Goal: Transaction & Acquisition: Purchase product/service

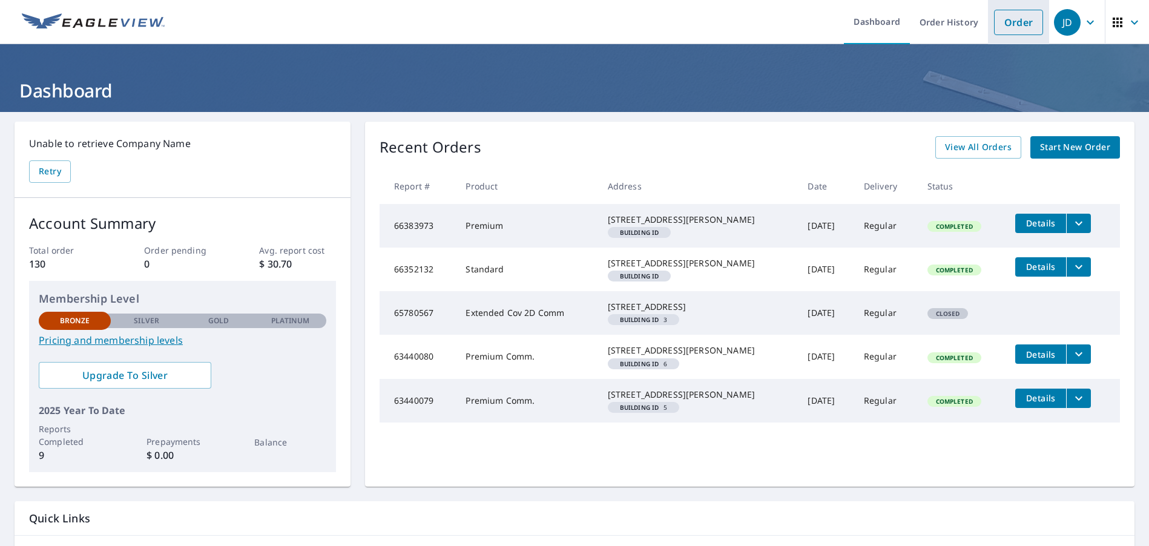
click at [1014, 21] on link "Order" at bounding box center [1018, 22] width 49 height 25
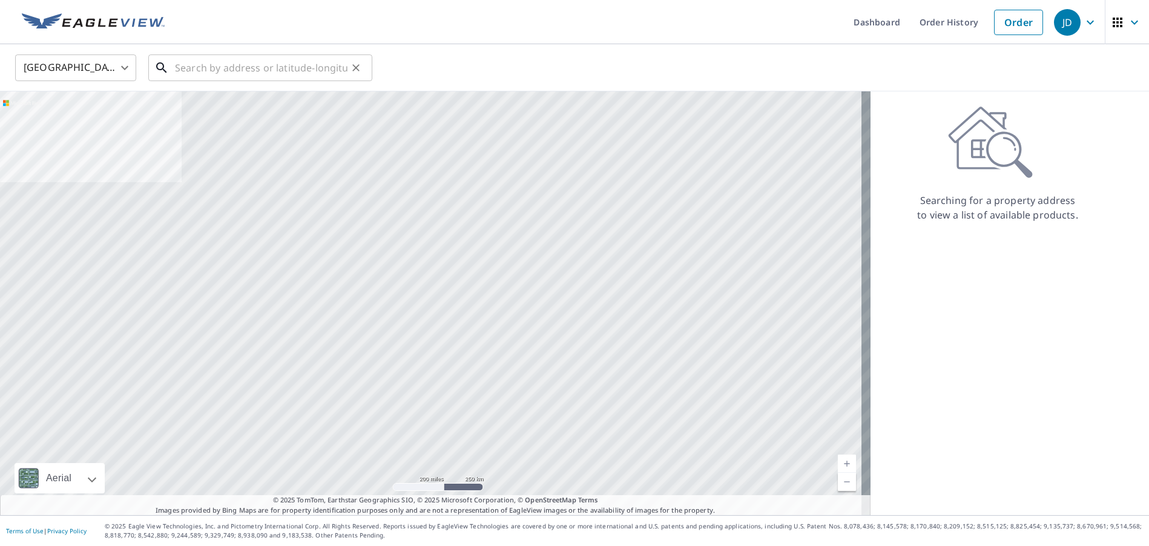
click at [214, 64] on input "text" at bounding box center [261, 68] width 173 height 34
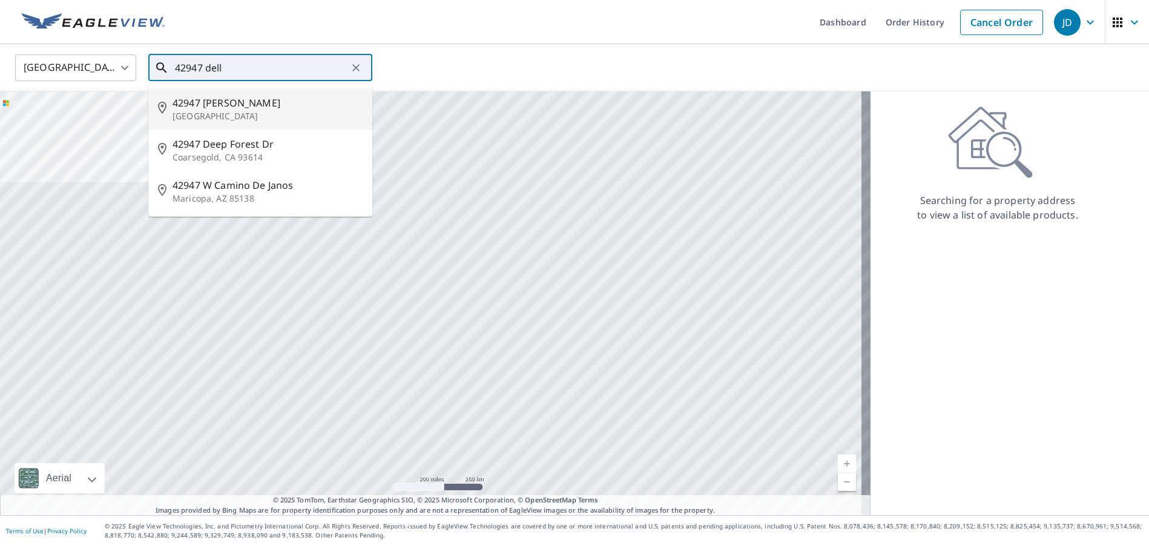
click at [217, 107] on span "42947 [PERSON_NAME]" at bounding box center [268, 103] width 190 height 15
type input "[STREET_ADDRESS][PERSON_NAME]"
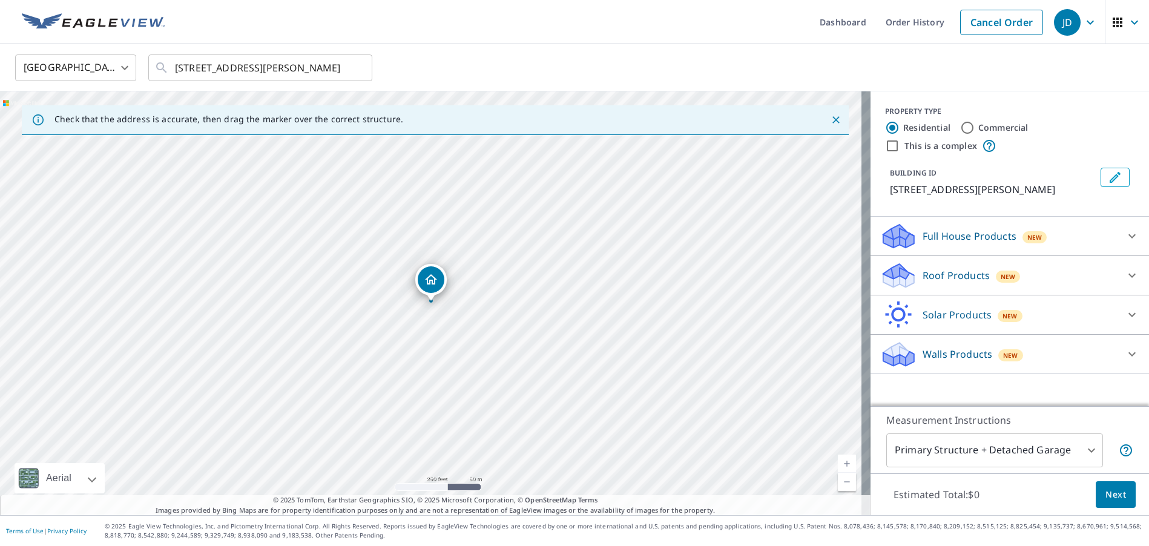
click at [433, 328] on div "[STREET_ADDRESS][PERSON_NAME]" at bounding box center [435, 303] width 871 height 424
click at [838, 465] on link "Current Level 17, Zoom In" at bounding box center [847, 464] width 18 height 18
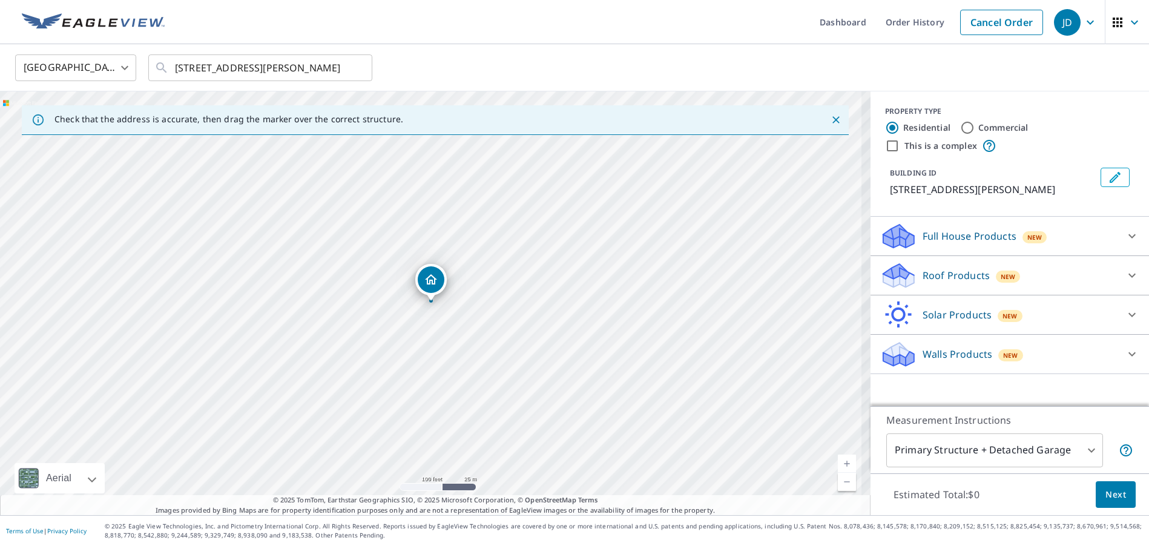
click at [838, 465] on link "Current Level 18, Zoom In" at bounding box center [847, 464] width 18 height 18
click at [838, 465] on link "Current Level 19, Zoom In" at bounding box center [847, 464] width 18 height 18
click at [838, 465] on link "Current Level 20, Zoom In Disabled" at bounding box center [847, 464] width 18 height 18
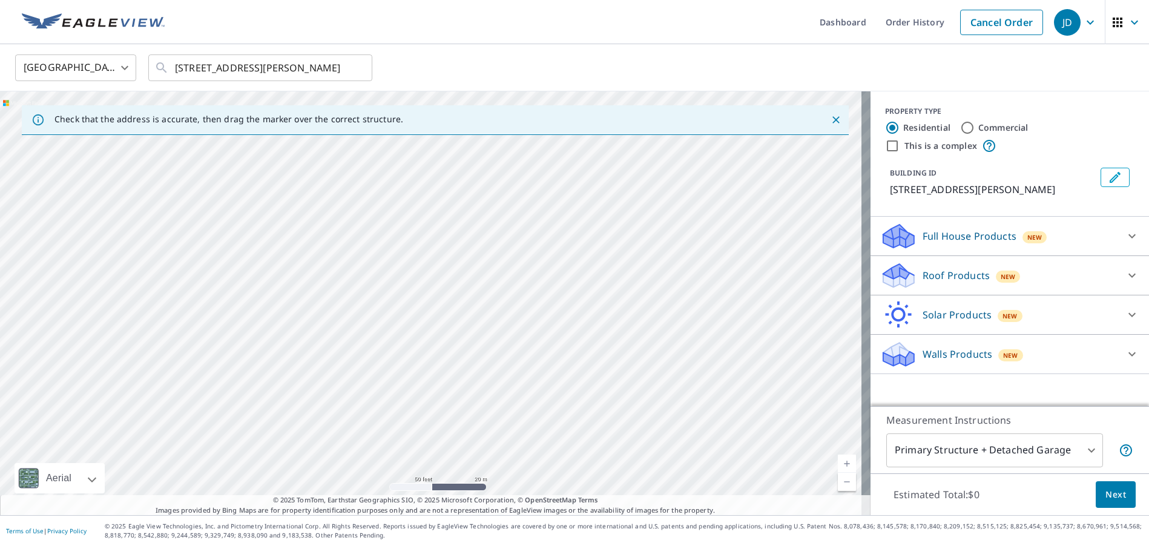
drag, startPoint x: 503, startPoint y: 262, endPoint x: 499, endPoint y: 171, distance: 91.5
click at [499, 171] on div "[STREET_ADDRESS][PERSON_NAME]" at bounding box center [435, 303] width 871 height 424
drag, startPoint x: 578, startPoint y: 239, endPoint x: 564, endPoint y: 337, distance: 99.1
click at [564, 337] on div "[STREET_ADDRESS][PERSON_NAME]" at bounding box center [435, 303] width 871 height 424
drag, startPoint x: 565, startPoint y: 308, endPoint x: 567, endPoint y: 393, distance: 85.4
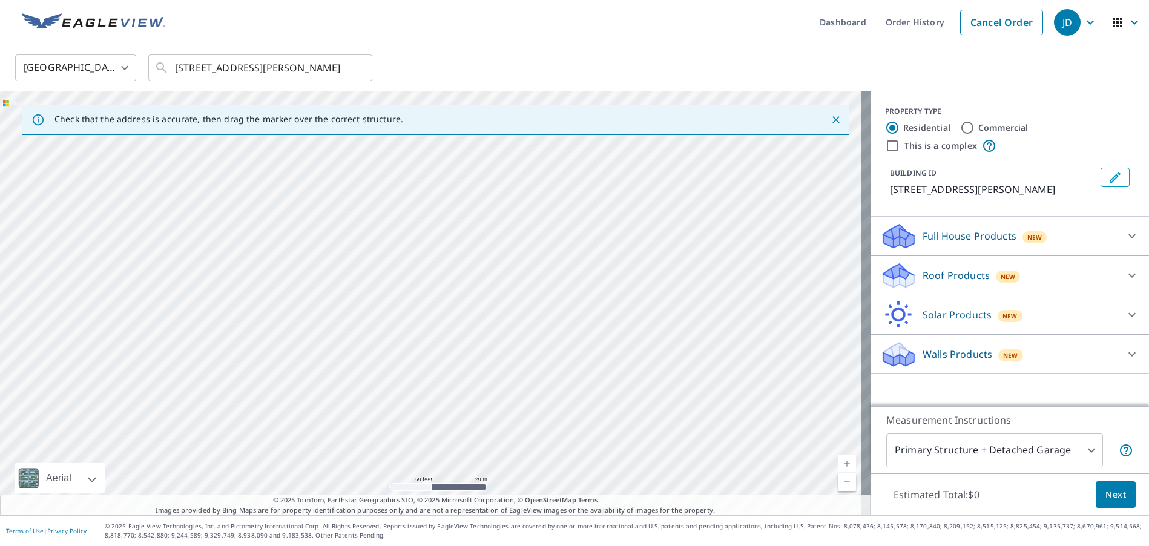
click at [567, 393] on div "[STREET_ADDRESS][PERSON_NAME]" at bounding box center [435, 303] width 871 height 424
drag, startPoint x: 489, startPoint y: 195, endPoint x: 482, endPoint y: 374, distance: 178.7
click at [482, 374] on div "[STREET_ADDRESS][PERSON_NAME]" at bounding box center [435, 303] width 871 height 424
drag, startPoint x: 466, startPoint y: 283, endPoint x: 469, endPoint y: 338, distance: 55.2
click at [469, 338] on div "[STREET_ADDRESS][PERSON_NAME]" at bounding box center [435, 303] width 871 height 424
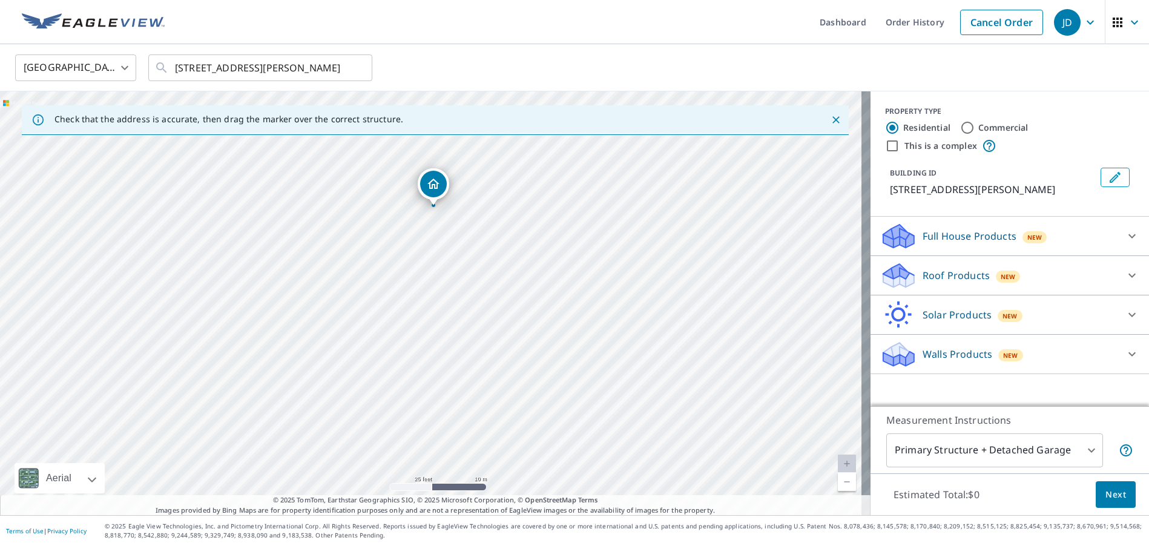
click at [411, 214] on div "[STREET_ADDRESS][PERSON_NAME]" at bounding box center [435, 303] width 871 height 424
click at [1107, 495] on span "Next" at bounding box center [1115, 494] width 21 height 15
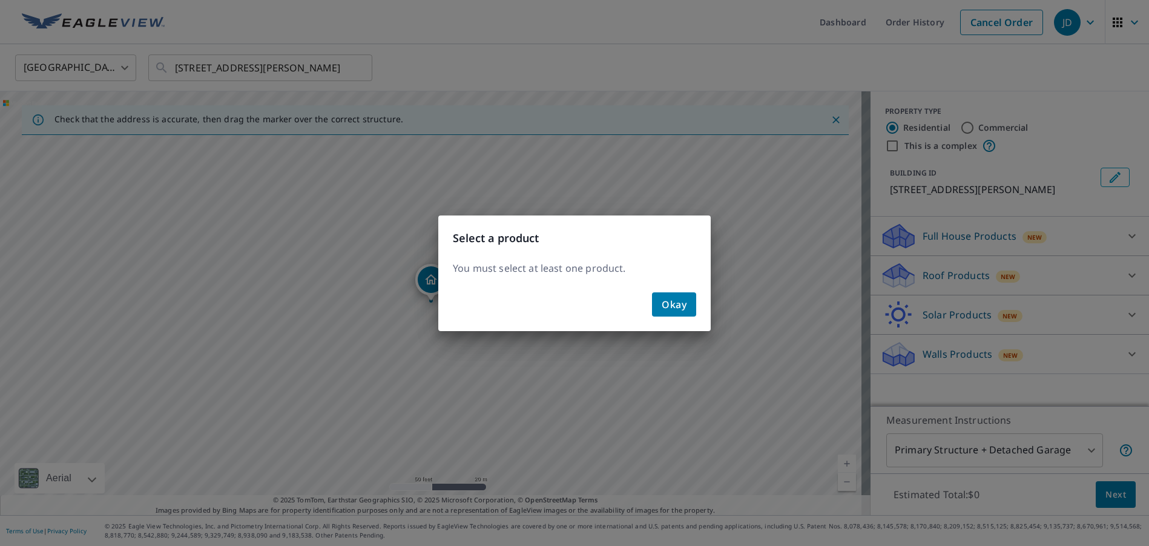
click at [671, 300] on span "Okay" at bounding box center [674, 304] width 25 height 17
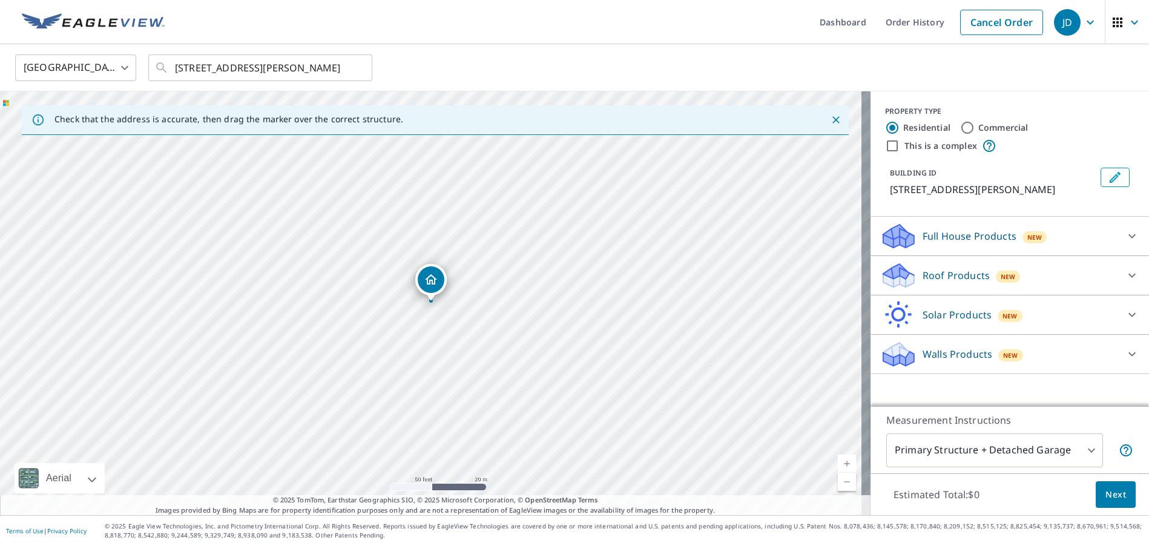
click at [941, 277] on p "Roof Products" at bounding box center [956, 275] width 67 height 15
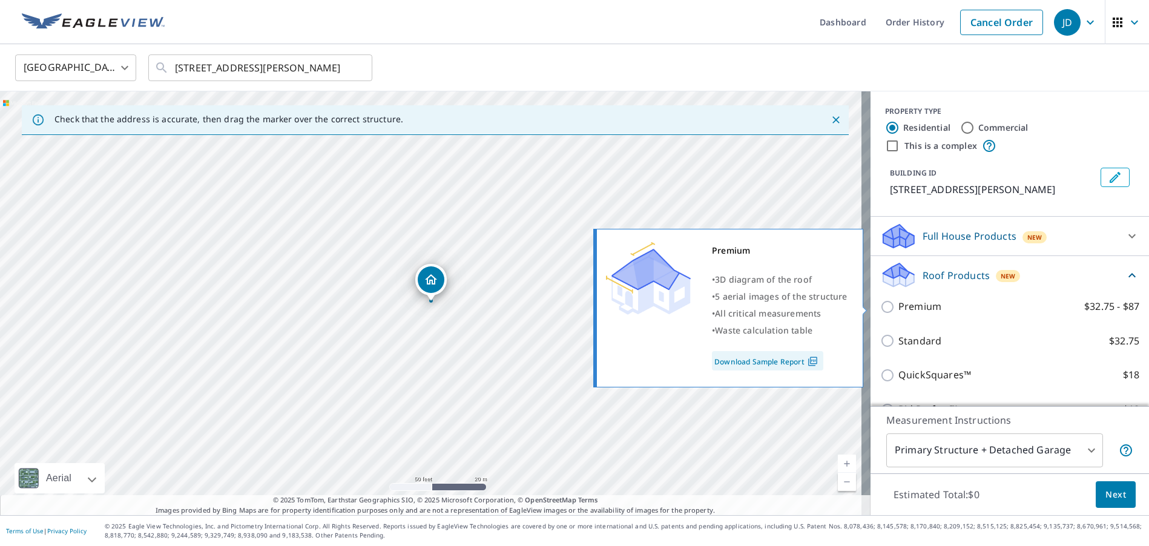
click at [880, 307] on input "Premium $32.75 - $87" at bounding box center [889, 307] width 18 height 15
checkbox input "true"
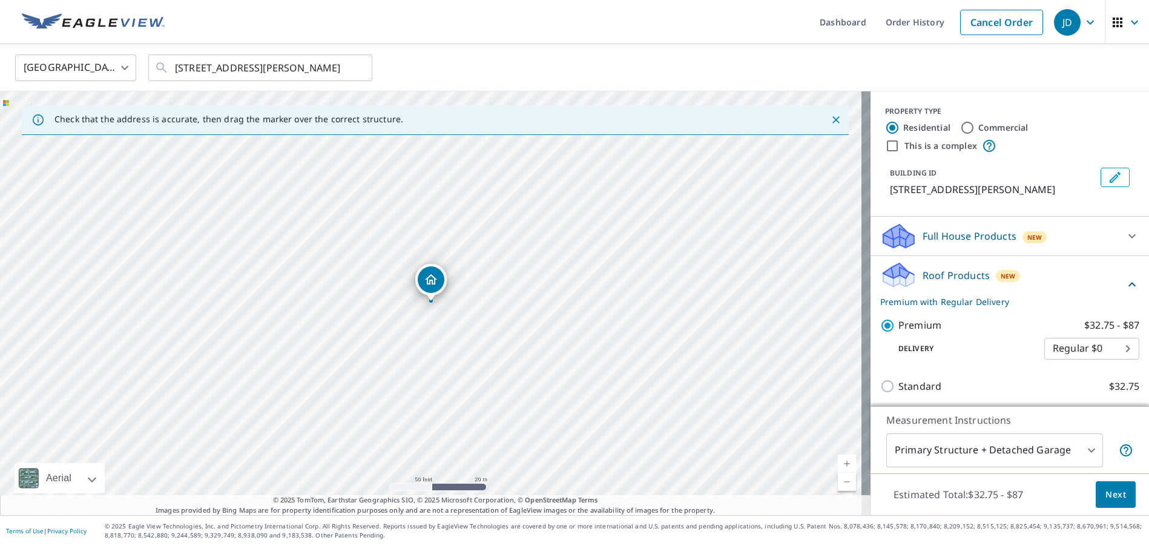
click at [1106, 496] on span "Next" at bounding box center [1115, 494] width 21 height 15
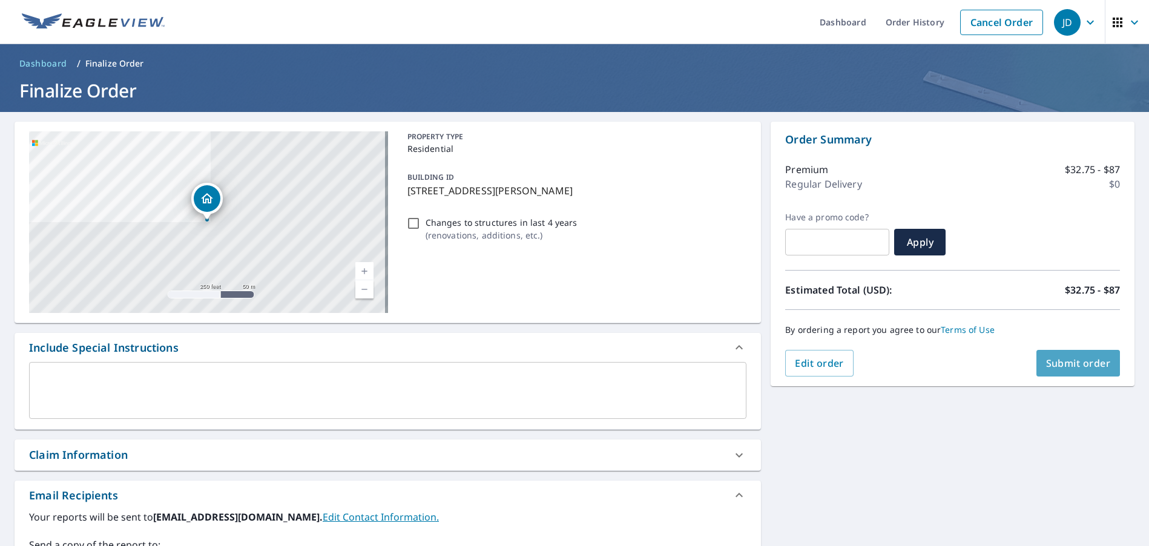
click at [1066, 355] on button "Submit order" at bounding box center [1078, 363] width 84 height 27
